Goal: Task Accomplishment & Management: Use online tool/utility

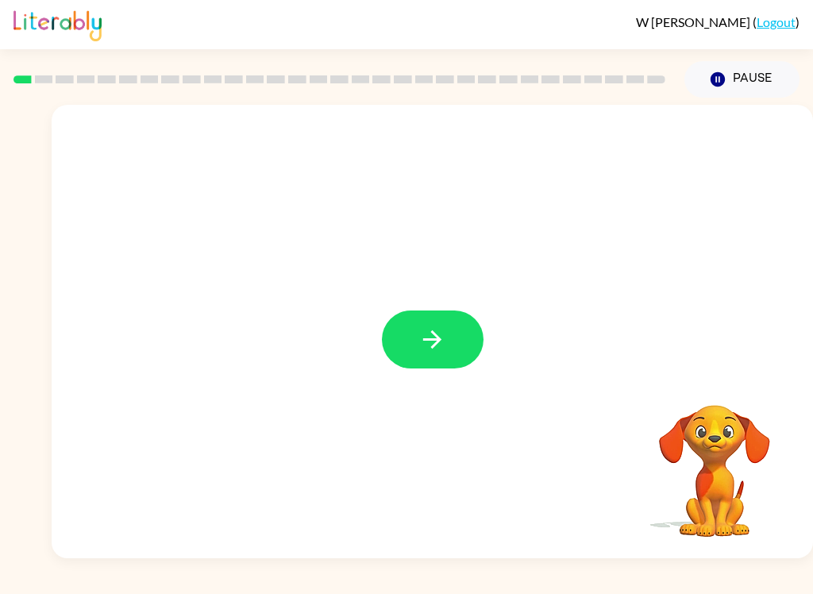
click at [408, 329] on button "button" at bounding box center [433, 340] width 102 height 58
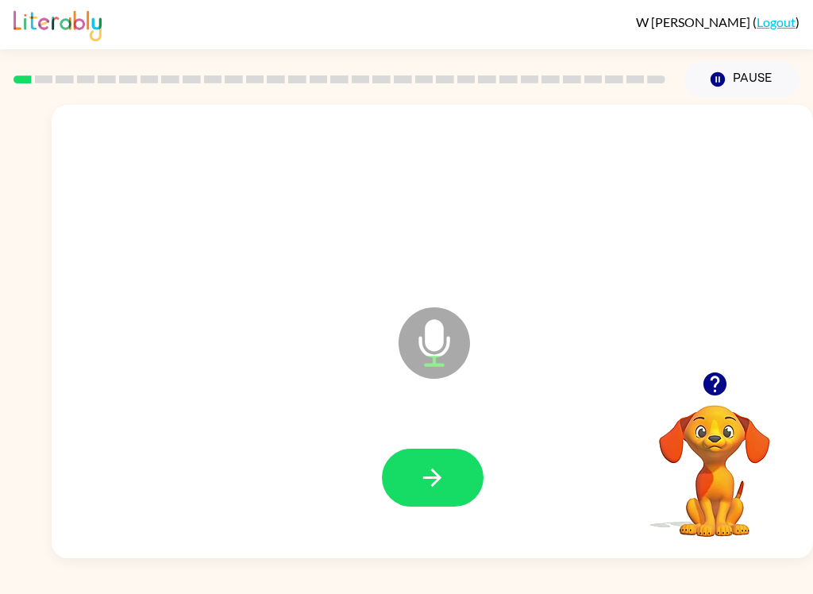
click at [437, 486] on icon "button" at bounding box center [433, 478] width 28 height 28
click at [440, 503] on button "button" at bounding box center [433, 478] width 102 height 58
click at [431, 484] on icon "button" at bounding box center [433, 478] width 28 height 28
click at [441, 473] on icon "button" at bounding box center [433, 478] width 28 height 28
click at [421, 450] on button "button" at bounding box center [433, 478] width 102 height 58
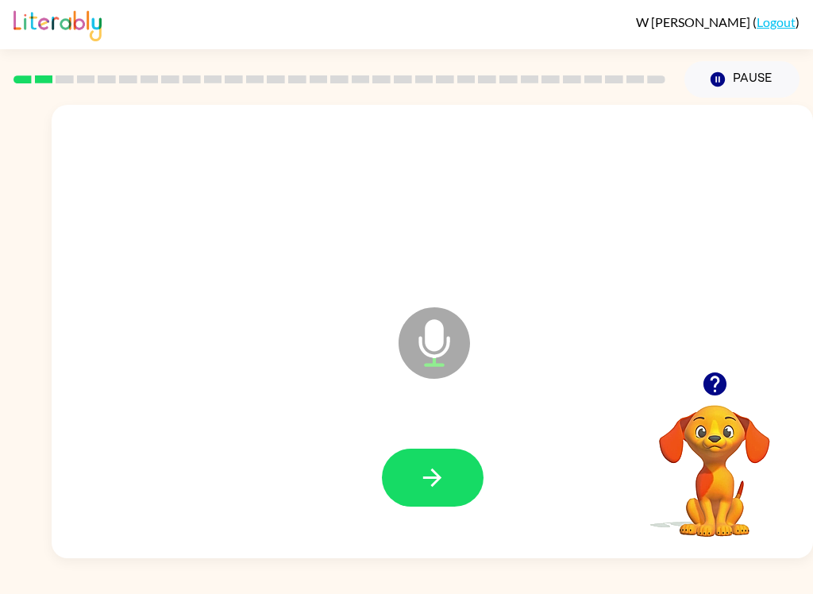
click at [417, 479] on button "button" at bounding box center [433, 478] width 102 height 58
click at [446, 488] on icon "button" at bounding box center [433, 478] width 28 height 28
click at [409, 453] on button "button" at bounding box center [433, 478] width 102 height 58
click at [429, 464] on icon "button" at bounding box center [433, 478] width 28 height 28
click at [430, 462] on button "button" at bounding box center [433, 478] width 102 height 58
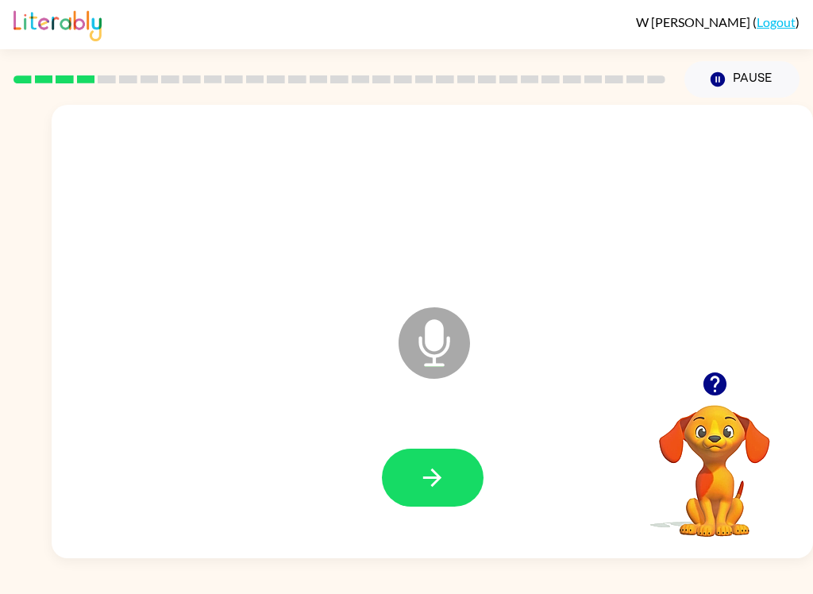
click at [417, 471] on button "button" at bounding box center [433, 478] width 102 height 58
click at [423, 463] on button "button" at bounding box center [433, 478] width 102 height 58
click at [427, 475] on icon "button" at bounding box center [433, 478] width 28 height 28
click at [430, 473] on icon "button" at bounding box center [433, 478] width 28 height 28
click at [404, 471] on button "button" at bounding box center [433, 478] width 102 height 58
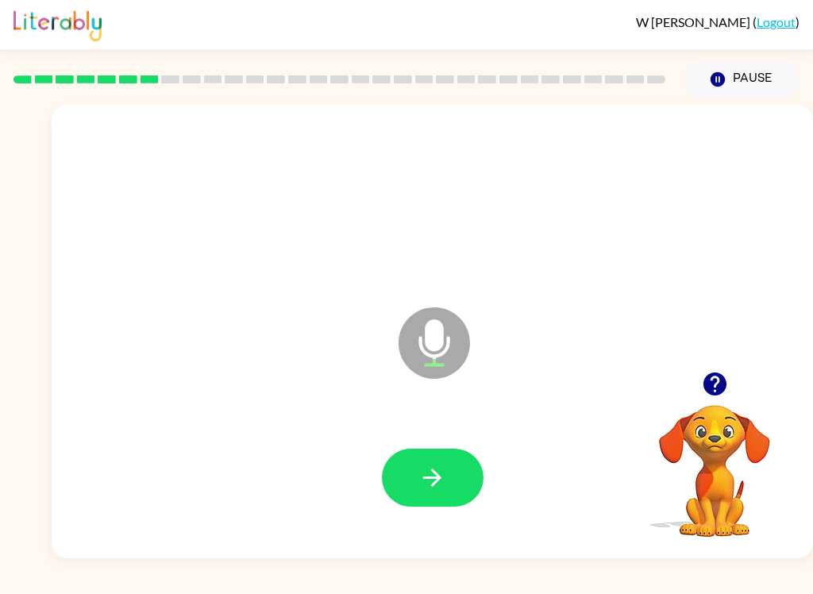
click at [454, 465] on button "button" at bounding box center [433, 478] width 102 height 58
click at [431, 472] on icon "button" at bounding box center [433, 478] width 28 height 28
click at [439, 459] on button "button" at bounding box center [433, 478] width 102 height 58
click at [415, 470] on button "button" at bounding box center [433, 478] width 102 height 58
click at [432, 477] on icon "button" at bounding box center [433, 478] width 28 height 28
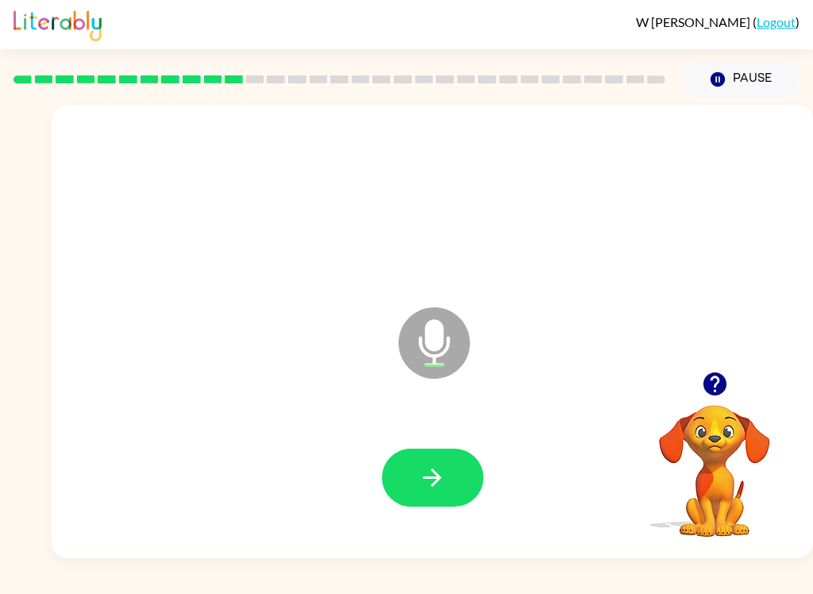
click at [423, 476] on icon "button" at bounding box center [433, 478] width 28 height 28
click at [417, 467] on button "button" at bounding box center [433, 478] width 102 height 58
click at [427, 483] on icon "button" at bounding box center [433, 478] width 28 height 28
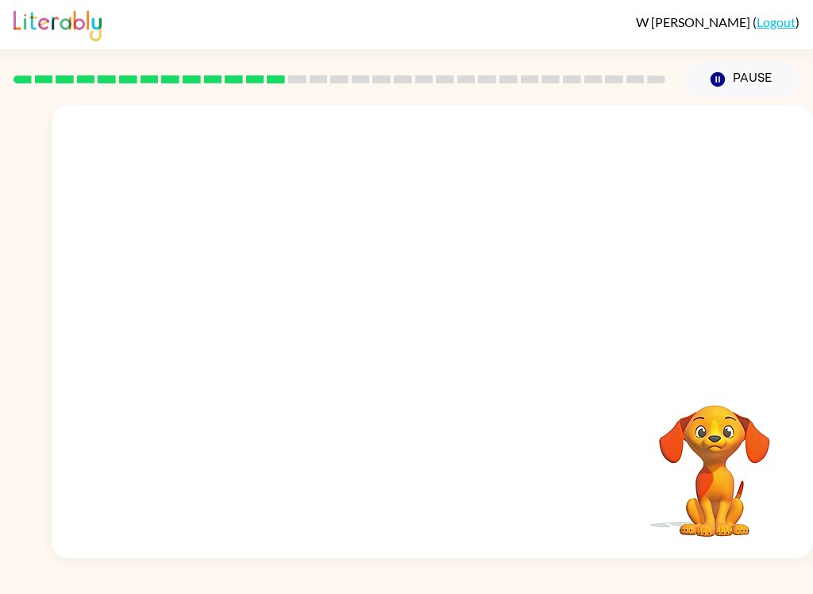
click at [194, 177] on div at bounding box center [433, 238] width 762 height 267
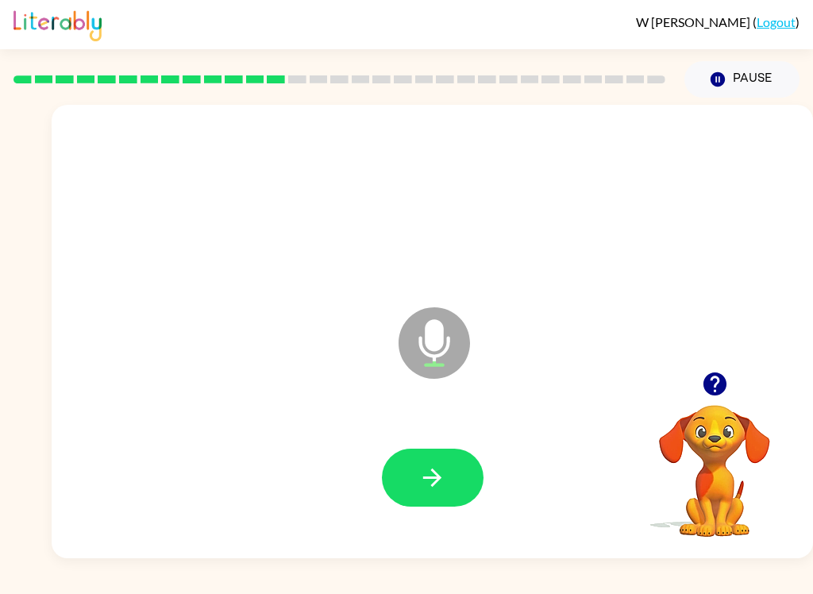
click at [428, 472] on icon "button" at bounding box center [433, 478] width 28 height 28
click at [423, 491] on icon "button" at bounding box center [433, 478] width 28 height 28
click at [730, 82] on button "Pause Pause" at bounding box center [742, 79] width 115 height 37
